Goal: Check status

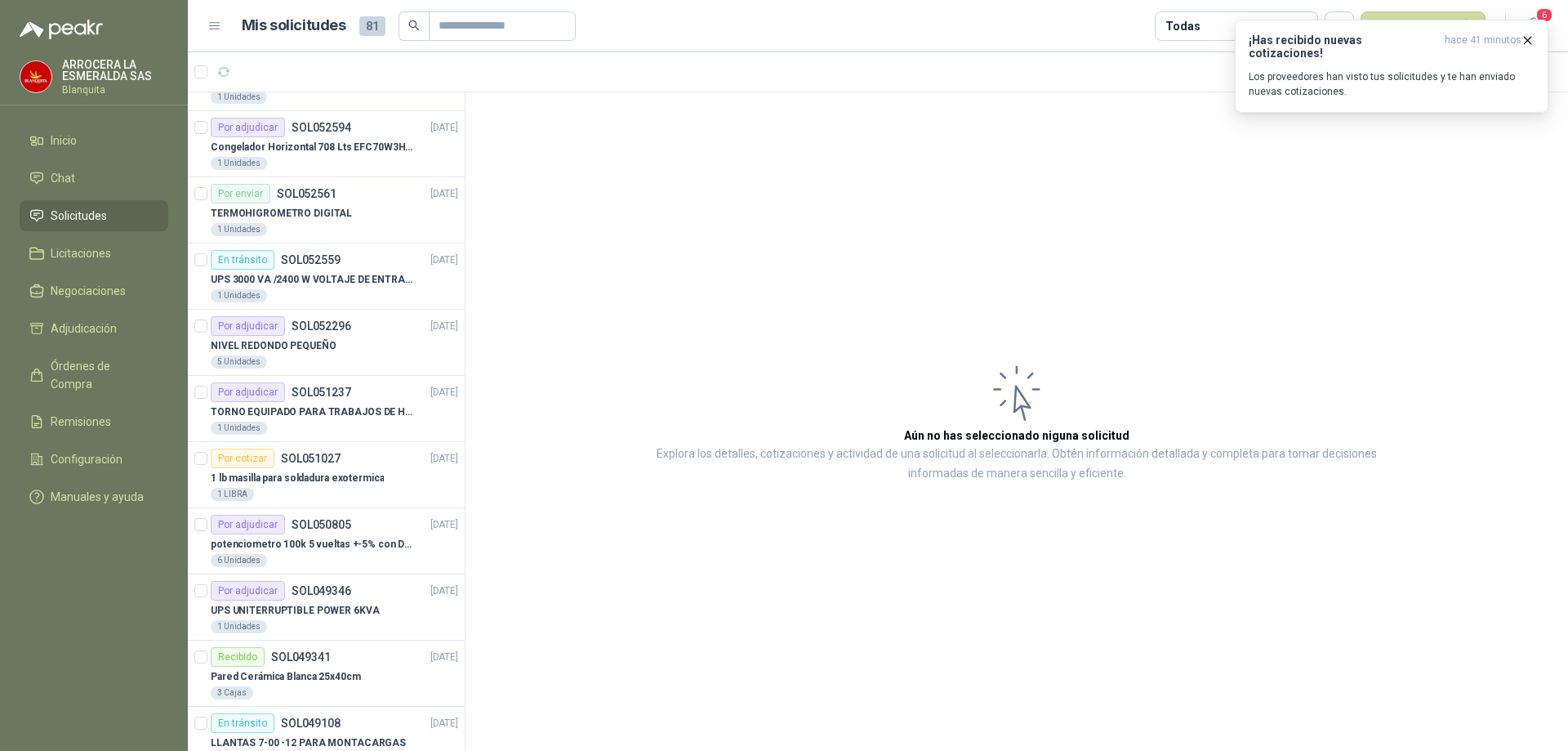
scroll to position [163, 0]
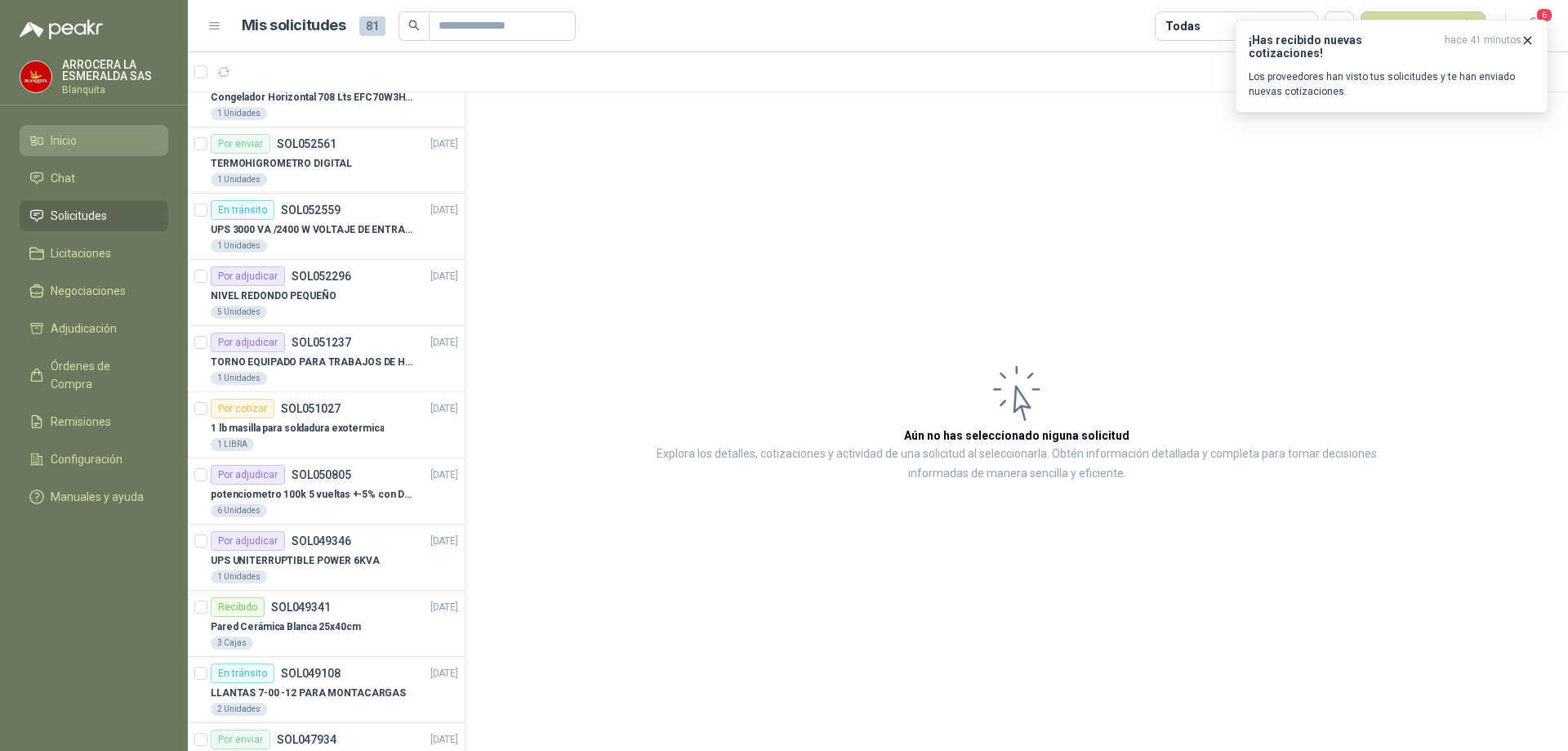
click at [75, 139] on span "Inicio" at bounding box center [63, 140] width 26 height 18
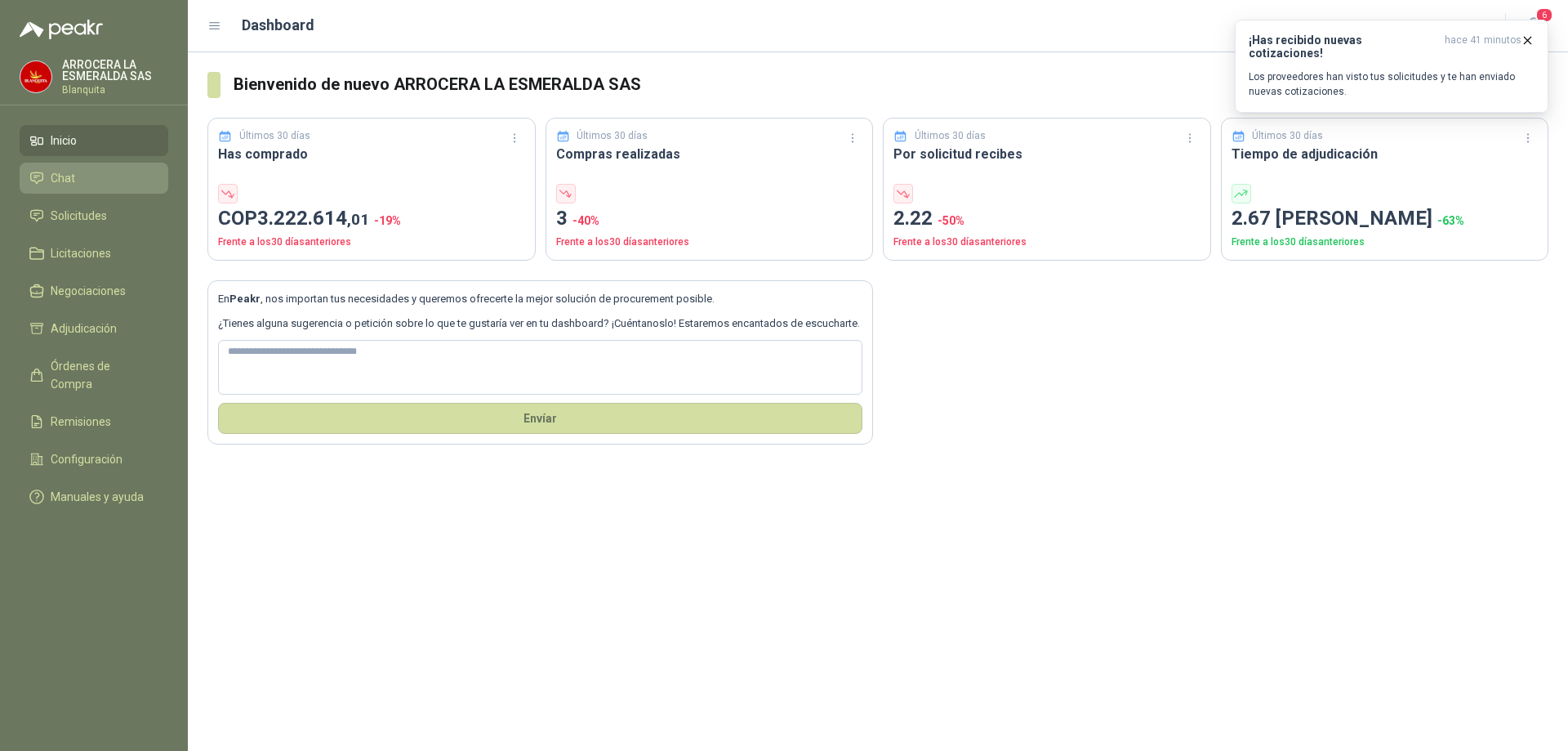
click at [67, 177] on span "Chat" at bounding box center [63, 178] width 25 height 18
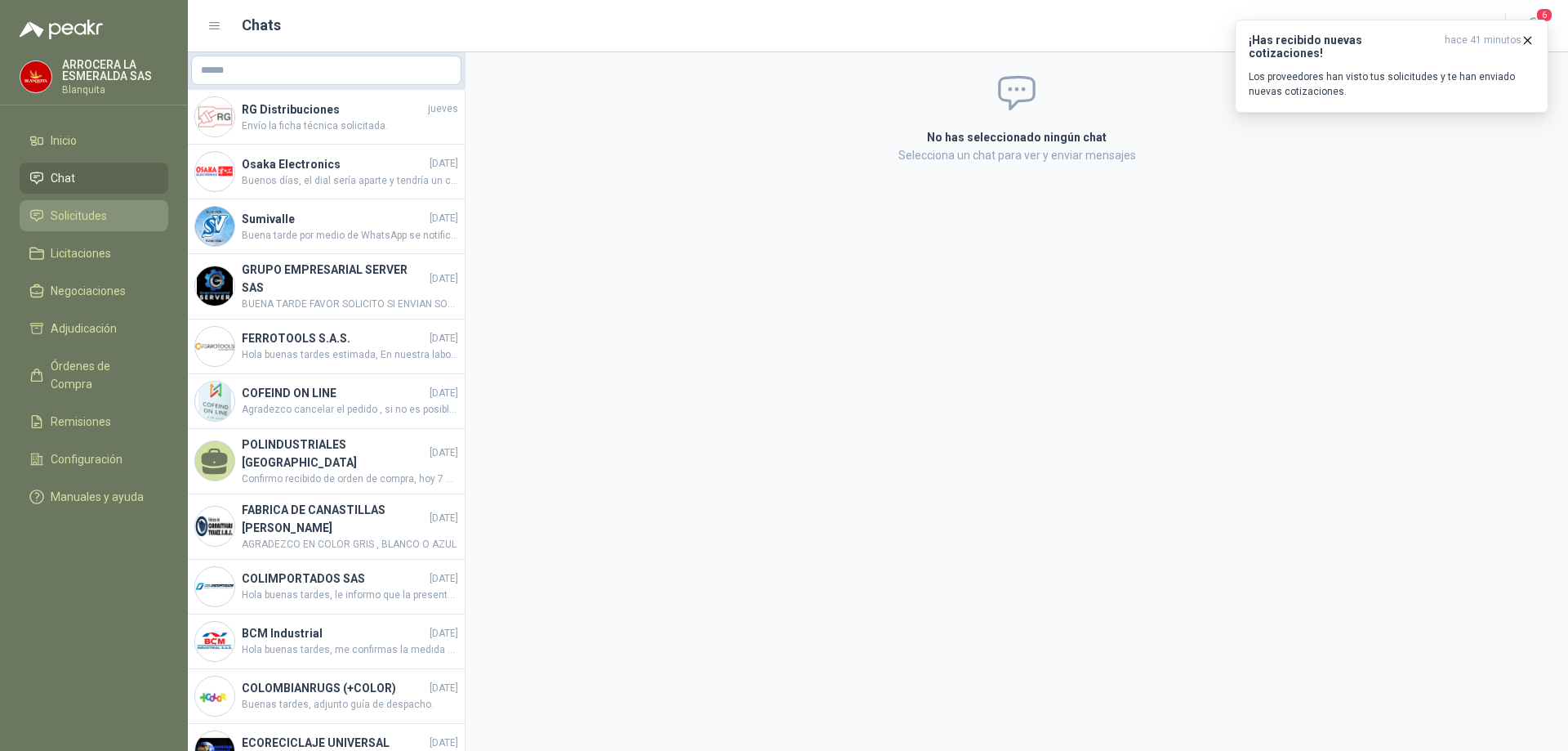
click at [72, 214] on span "Solicitudes" at bounding box center [78, 215] width 56 height 18
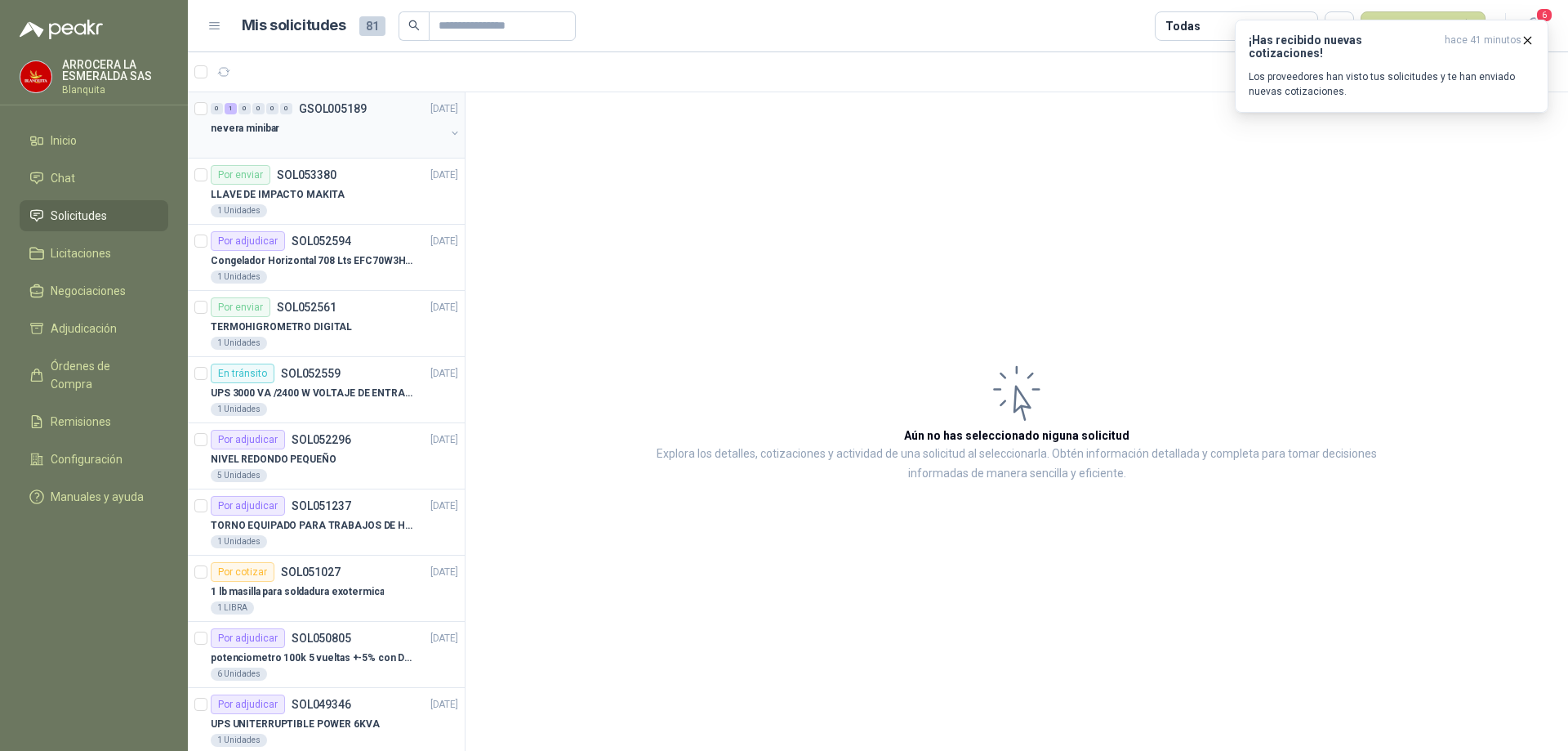
click at [375, 123] on div "nevera minibar" at bounding box center [328, 128] width 234 height 19
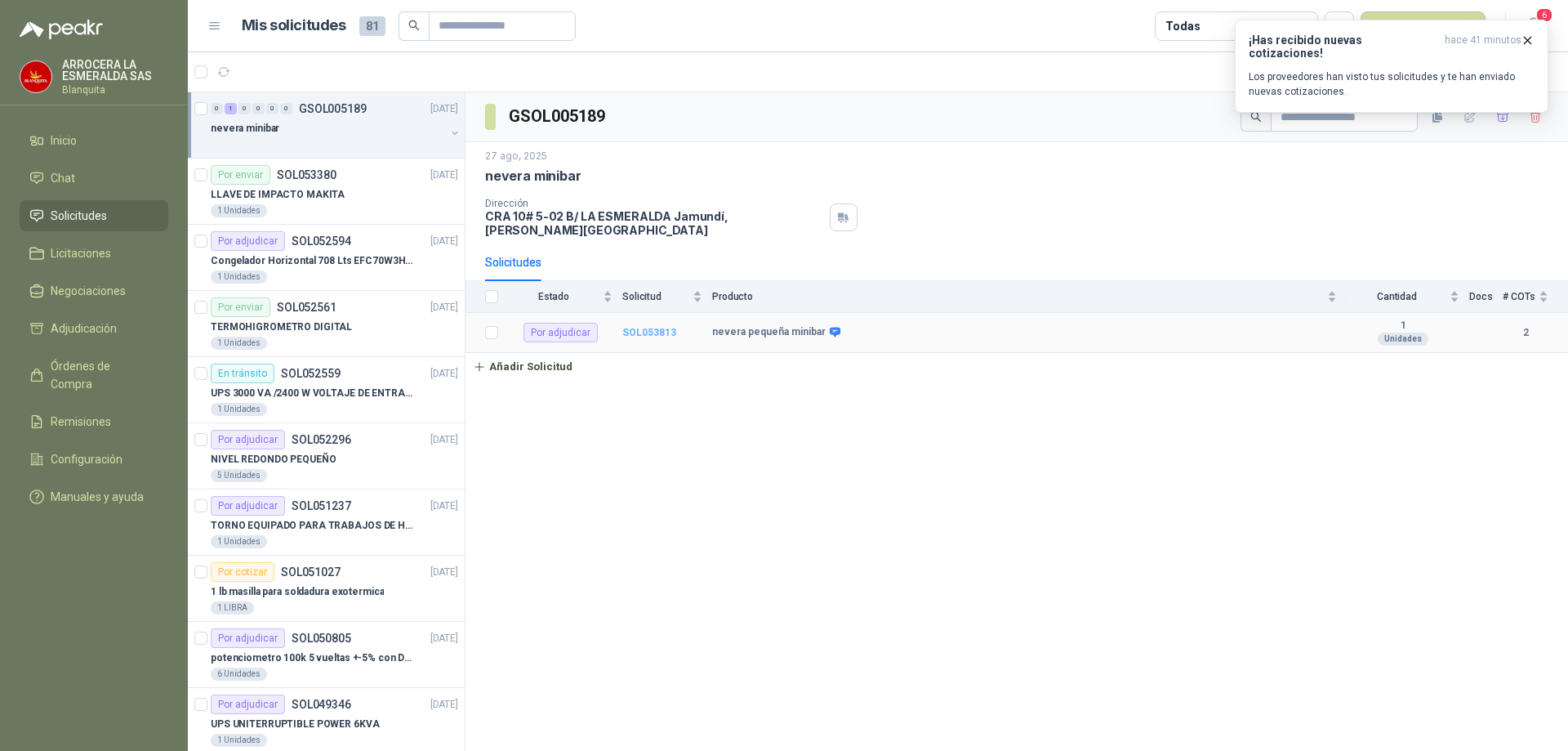
click at [644, 327] on b "SOL053813" at bounding box center [649, 332] width 54 height 11
